Goal: Navigation & Orientation: Find specific page/section

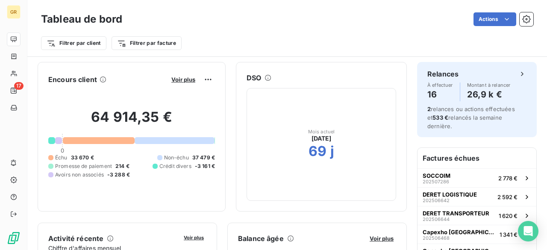
scroll to position [171, 0]
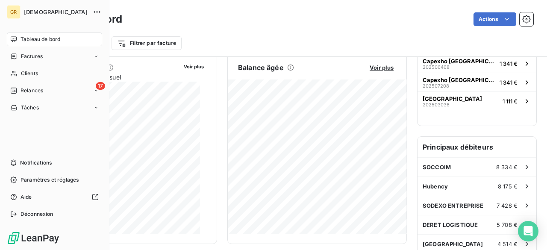
click at [27, 41] on span "Tableau de bord" at bounding box center [40, 39] width 40 height 8
click at [63, 12] on span "[DEMOGRAPHIC_DATA]" at bounding box center [56, 12] width 64 height 7
click at [101, 6] on button "button" at bounding box center [97, 12] width 14 height 14
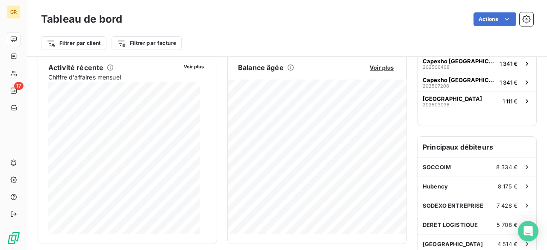
drag, startPoint x: 274, startPoint y: 24, endPoint x: 270, endPoint y: 22, distance: 4.4
click at [274, 24] on div "Actions" at bounding box center [332, 19] width 401 height 14
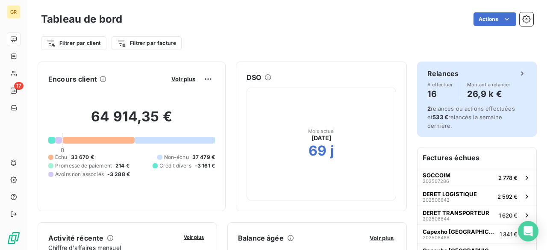
click at [501, 79] on div "Relances À effectuer 16 Montant à relancer 26,9 k €" at bounding box center [476, 84] width 99 height 32
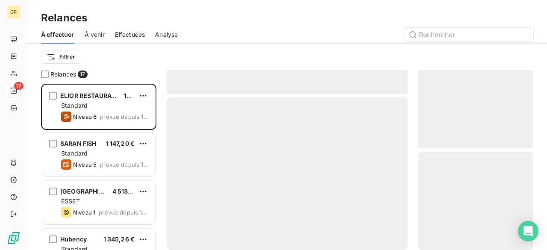
scroll to position [160, 108]
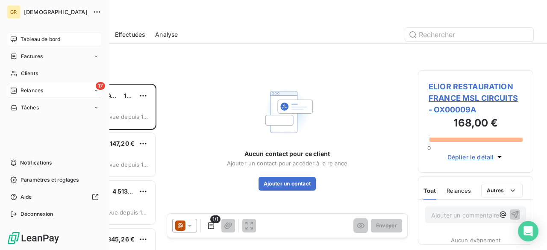
click at [20, 40] on span "Tableau de bord" at bounding box center [40, 39] width 40 height 8
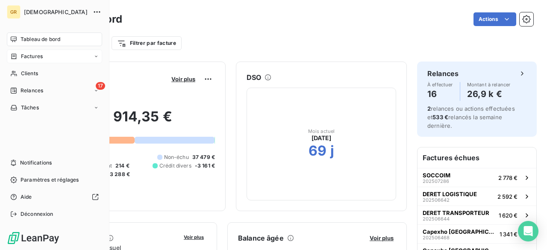
click at [33, 58] on span "Factures" at bounding box center [32, 57] width 22 height 8
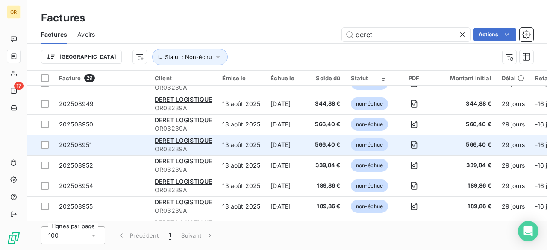
scroll to position [171, 0]
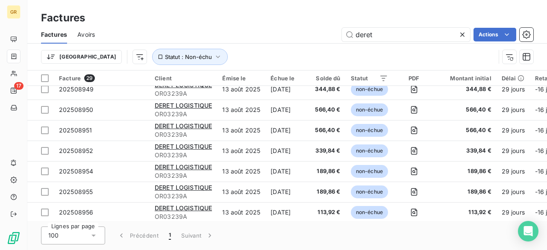
click at [465, 31] on icon at bounding box center [462, 34] width 9 height 9
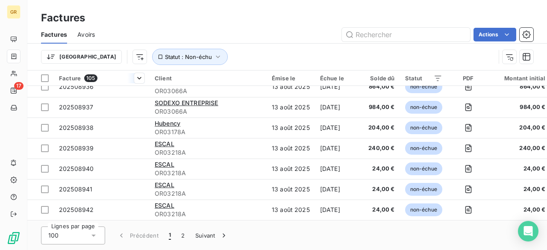
scroll to position [641, 0]
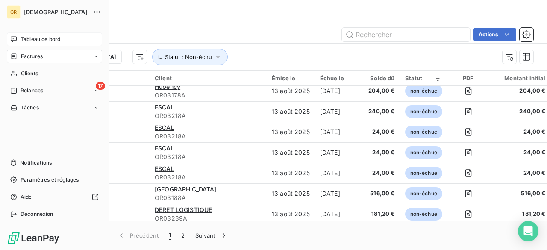
click at [21, 38] on span "Tableau de bord" at bounding box center [40, 39] width 40 height 8
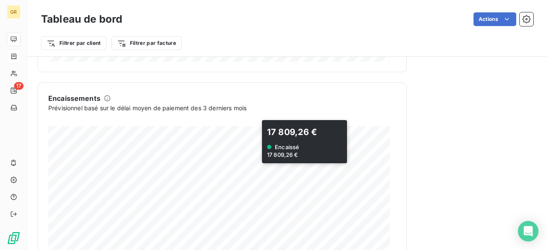
scroll to position [582, 0]
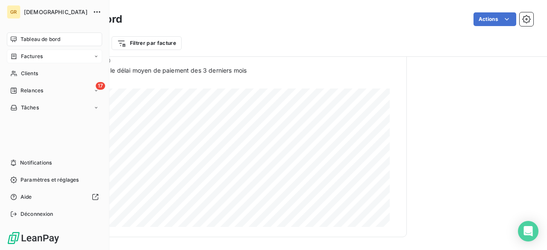
click at [33, 56] on span "Factures" at bounding box center [32, 57] width 22 height 8
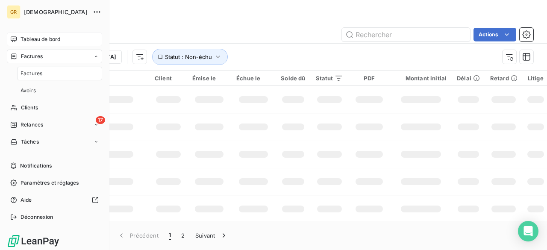
click at [45, 43] on span "Tableau de bord" at bounding box center [40, 39] width 40 height 8
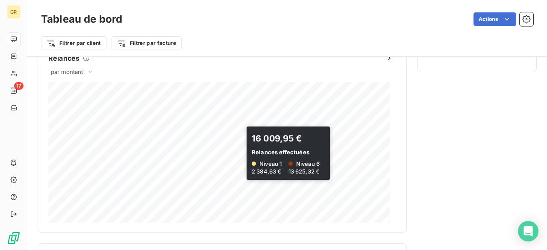
scroll to position [582, 0]
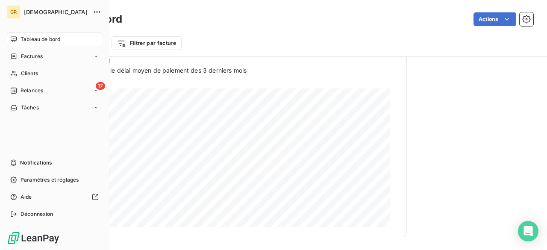
click at [29, 43] on span "Tableau de bord" at bounding box center [40, 39] width 40 height 8
